Goal: Task Accomplishment & Management: Use online tool/utility

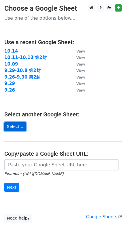
click at [16, 125] on link "Select..." at bounding box center [15, 126] width 22 height 9
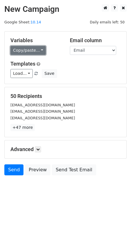
click at [40, 50] on link "Copy/paste..." at bounding box center [27, 50] width 35 height 9
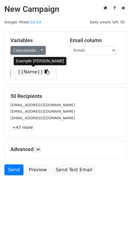
click at [34, 73] on link "{{Name}}" at bounding box center [34, 71] width 46 height 9
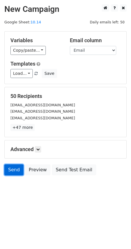
click at [13, 170] on link "Send" at bounding box center [13, 170] width 19 height 11
